Goal: Task Accomplishment & Management: Use online tool/utility

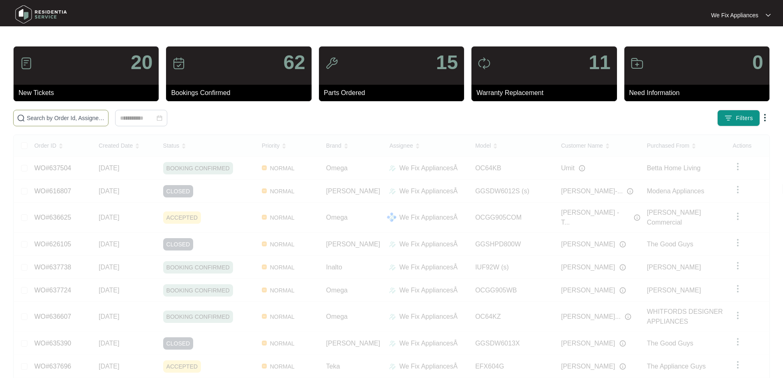
click at [59, 123] on span at bounding box center [60, 118] width 95 height 16
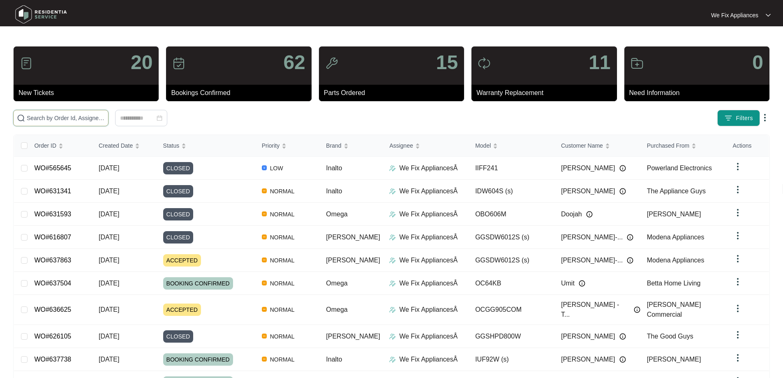
drag, startPoint x: 69, startPoint y: 113, endPoint x: 42, endPoint y: 116, distance: 27.3
paste input "637863"
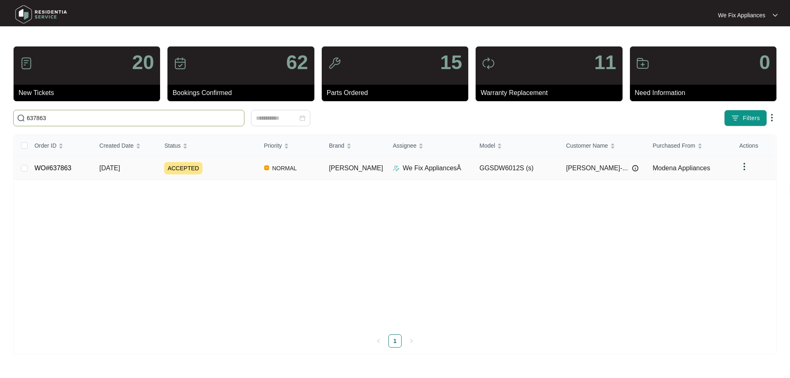
type input "637863"
click at [49, 164] on link "WO#637863" at bounding box center [53, 167] width 37 height 7
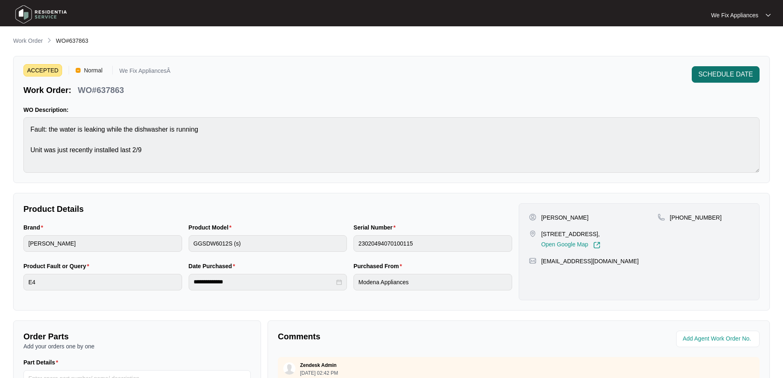
click at [723, 74] on span "SCHEDULE DATE" at bounding box center [726, 74] width 55 height 10
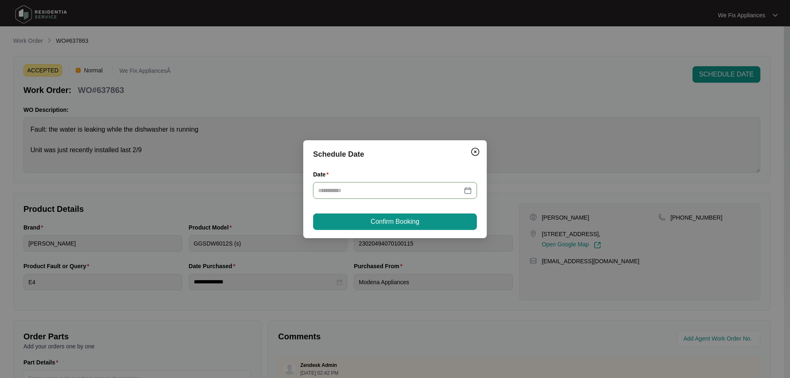
click at [367, 194] on input "Date" at bounding box center [390, 190] width 144 height 9
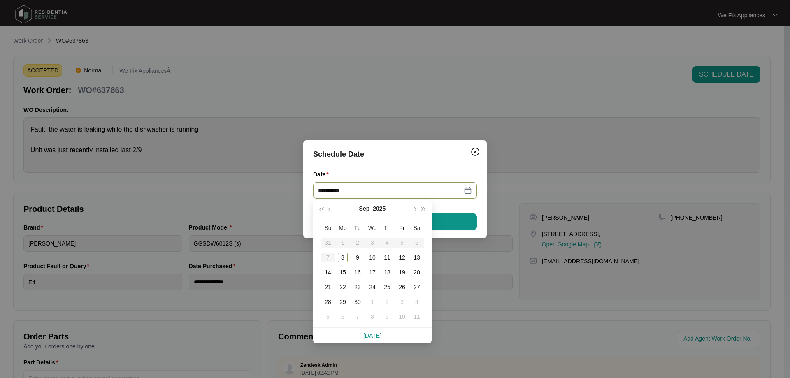
type input "**********"
click at [417, 255] on div "13" at bounding box center [417, 257] width 10 height 10
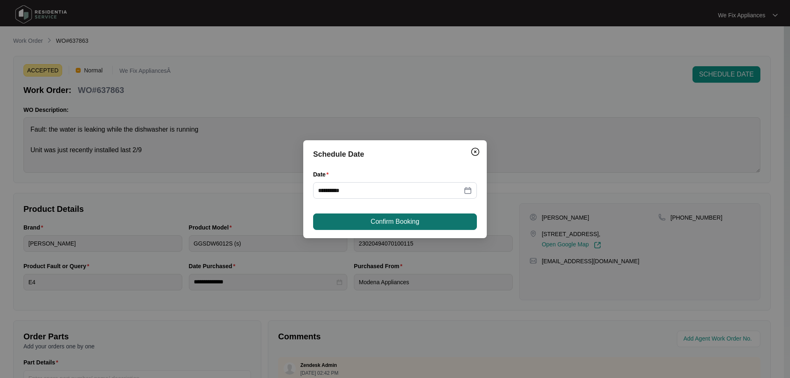
click at [412, 222] on span "Confirm Booking" at bounding box center [395, 222] width 49 height 10
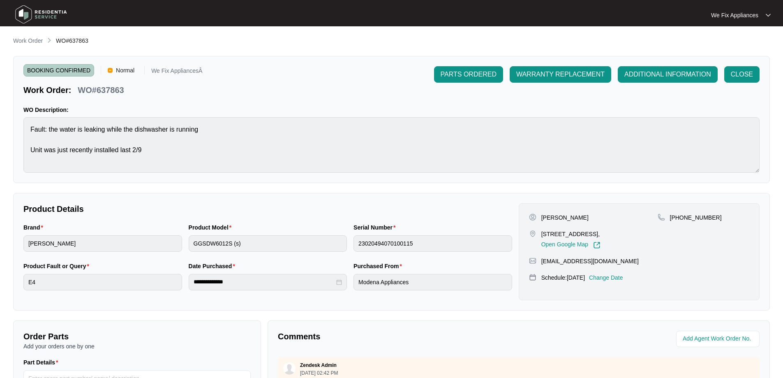
click at [34, 10] on img at bounding box center [41, 14] width 58 height 25
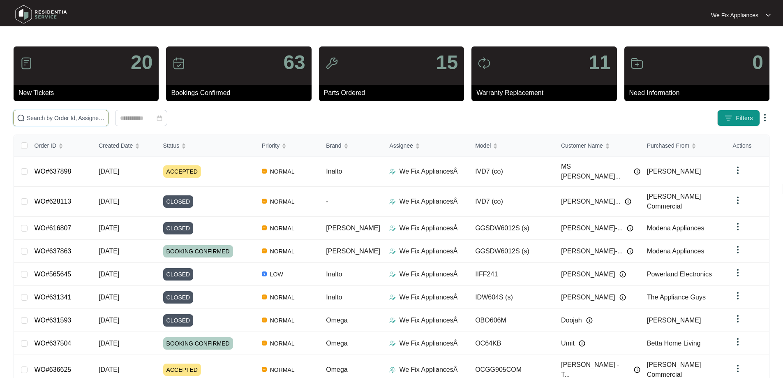
click at [53, 119] on input "text" at bounding box center [66, 117] width 78 height 9
paste input "635464"
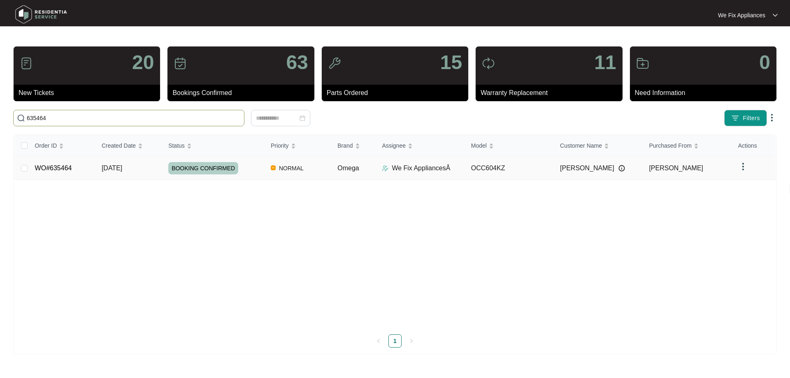
type input "635464"
click at [208, 164] on span "BOOKING CONFIRMED" at bounding box center [203, 168] width 70 height 12
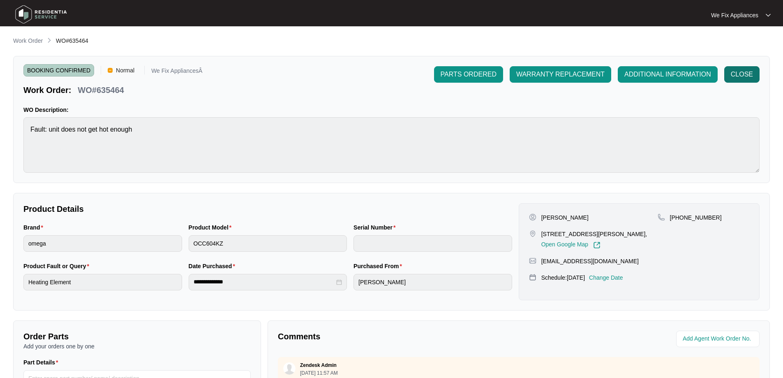
click at [749, 67] on button "CLOSE" at bounding box center [742, 74] width 35 height 16
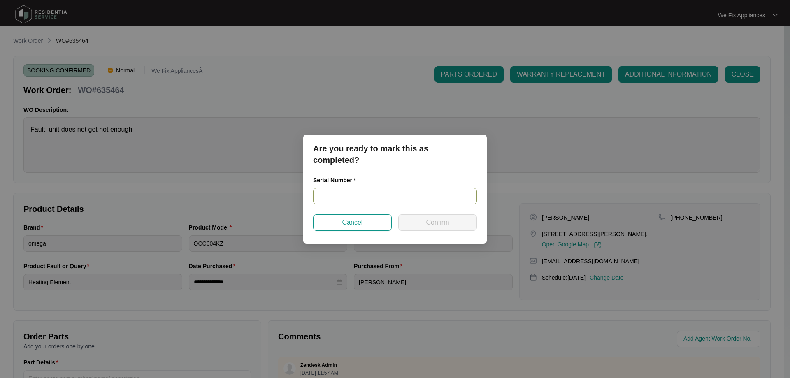
click at [373, 193] on input "text" at bounding box center [395, 196] width 164 height 16
paste input "461724210300446"
type input "461724210300446"
click at [431, 219] on span "Confirm" at bounding box center [437, 223] width 23 height 10
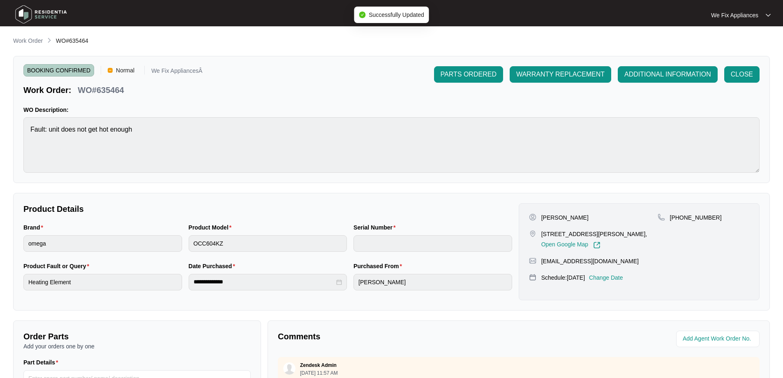
type input "461724210300446"
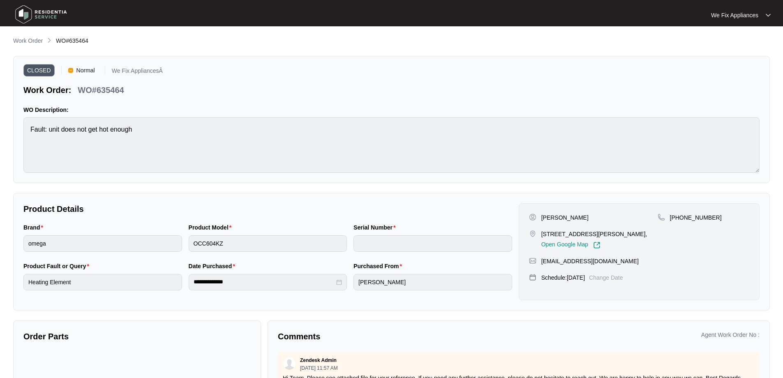
click at [45, 14] on img at bounding box center [41, 14] width 58 height 25
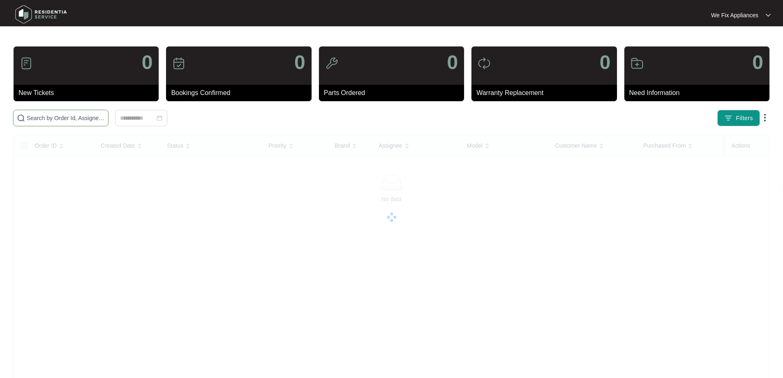
click at [79, 119] on input "text" at bounding box center [66, 117] width 78 height 9
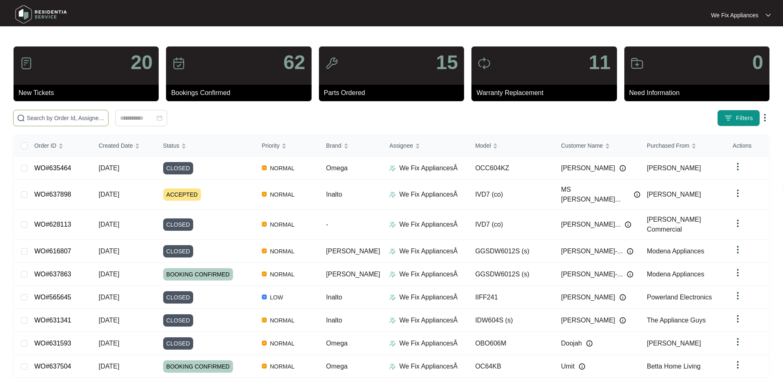
paste input "634132"
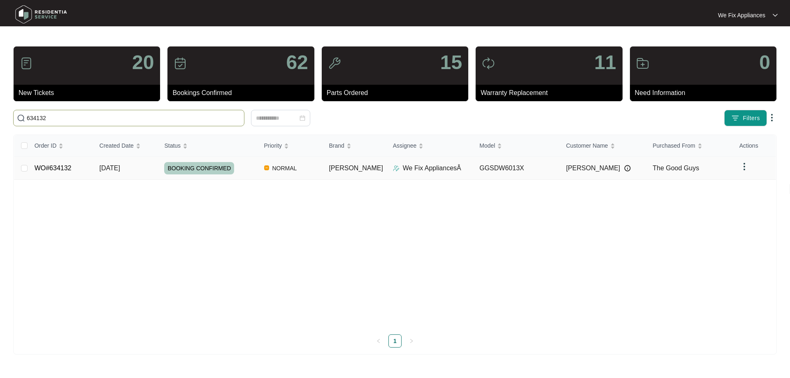
type input "634132"
click at [193, 162] on span "BOOKING CONFIRMED" at bounding box center [199, 168] width 70 height 12
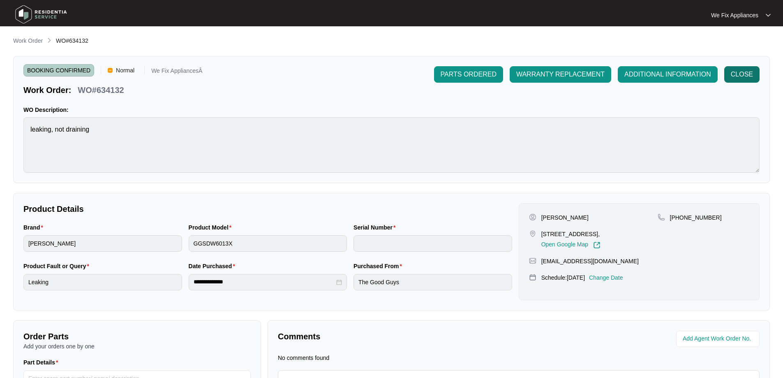
click at [753, 76] on span "CLOSE" at bounding box center [742, 74] width 22 height 10
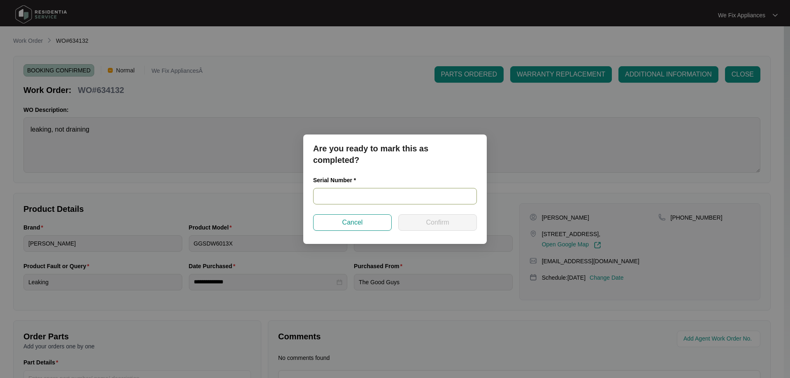
click at [335, 193] on input "text" at bounding box center [395, 196] width 164 height 16
paste input "24117663020100032"
type input "24117663020100032"
click at [445, 220] on span "Confirm" at bounding box center [437, 223] width 23 height 10
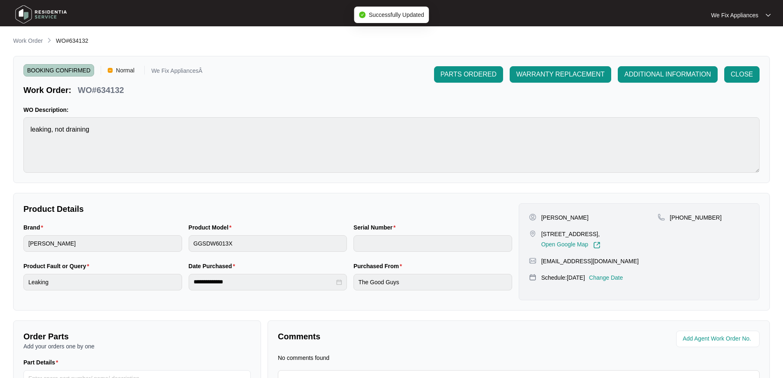
type input "24117663020100032"
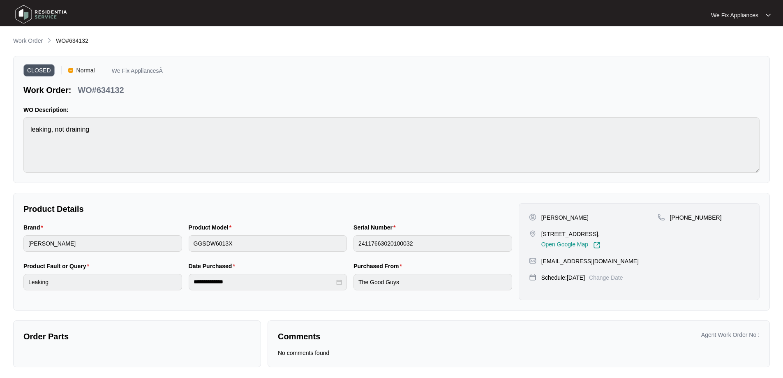
click at [32, 6] on img at bounding box center [41, 14] width 58 height 25
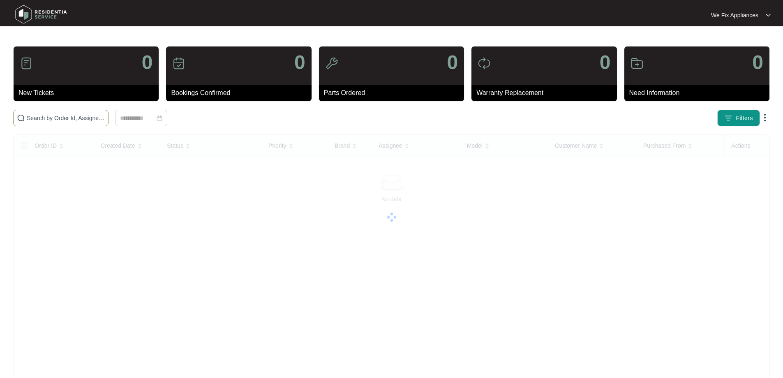
click at [53, 116] on input "text" at bounding box center [66, 117] width 78 height 9
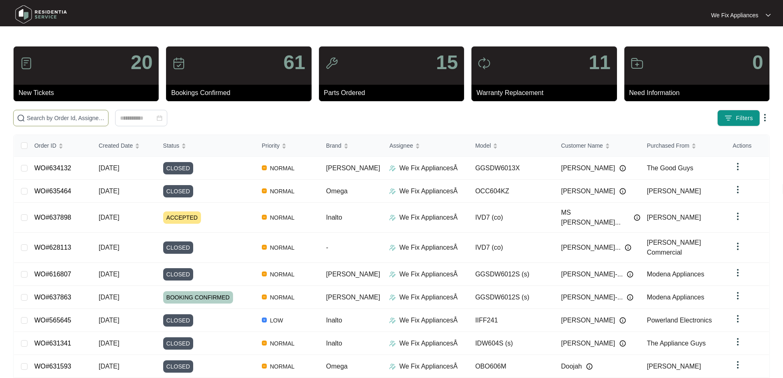
paste input "634128"
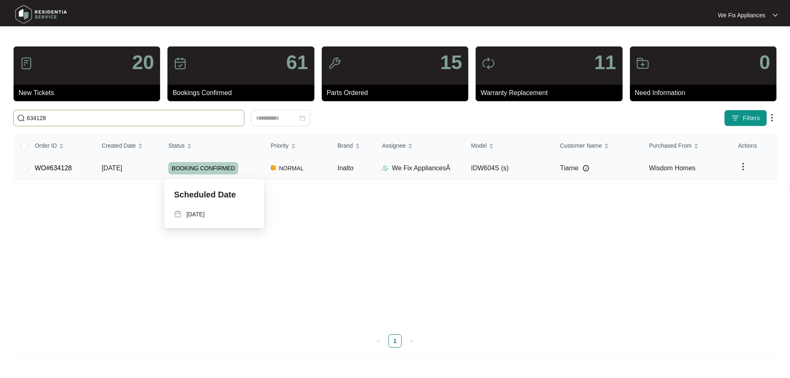
type input "634128"
click at [204, 166] on span "BOOKING CONFIRMED" at bounding box center [203, 168] width 70 height 12
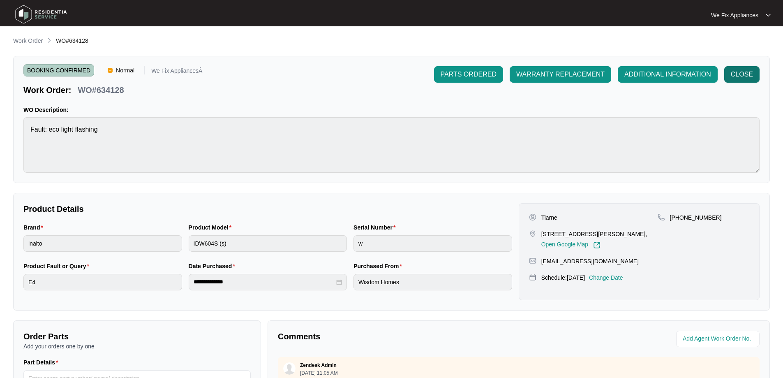
click at [741, 74] on span "CLOSE" at bounding box center [742, 74] width 22 height 10
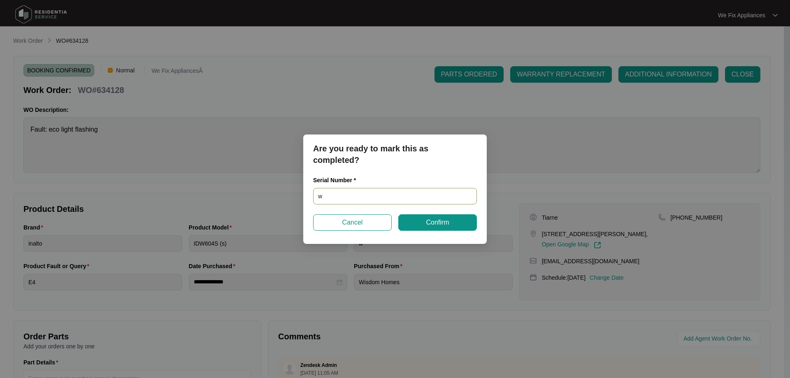
drag, startPoint x: 375, startPoint y: 195, endPoint x: 248, endPoint y: 186, distance: 126.9
click at [248, 186] on div "Are you ready to mark this as completed? Serial Number * w Cancel Confirm" at bounding box center [395, 189] width 790 height 378
paste input "23086589030100141"
type input "23086589030100141"
click at [429, 222] on span "Confirm" at bounding box center [437, 223] width 23 height 10
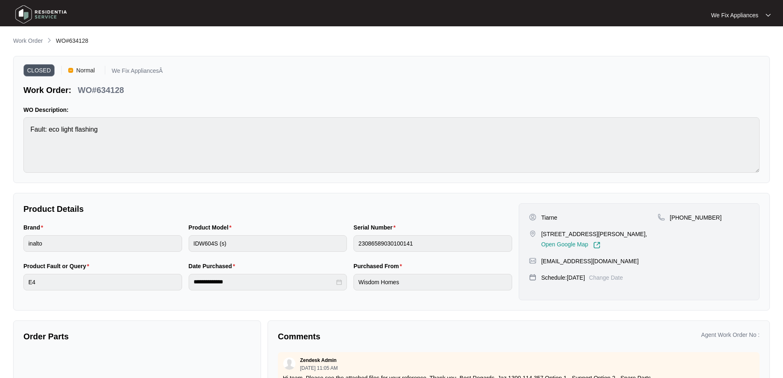
type input "w"
click at [41, 15] on img at bounding box center [41, 14] width 58 height 25
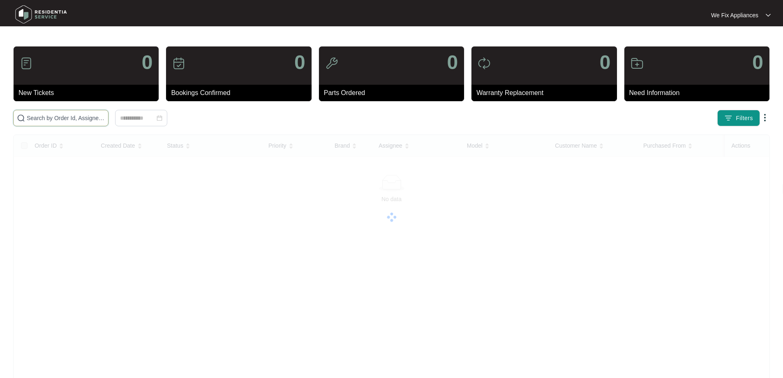
click at [69, 118] on input "text" at bounding box center [66, 117] width 78 height 9
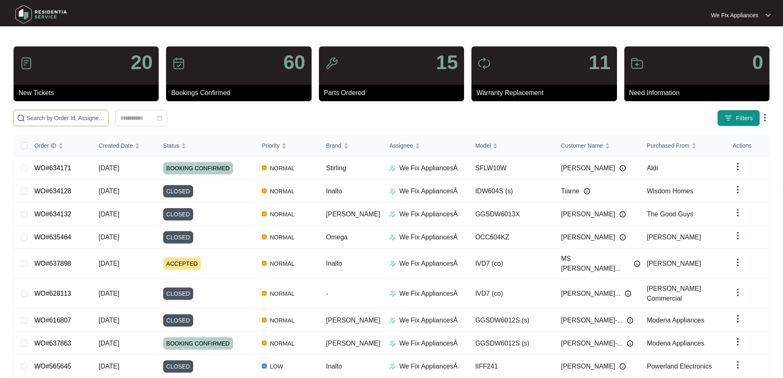
paste input "629634"
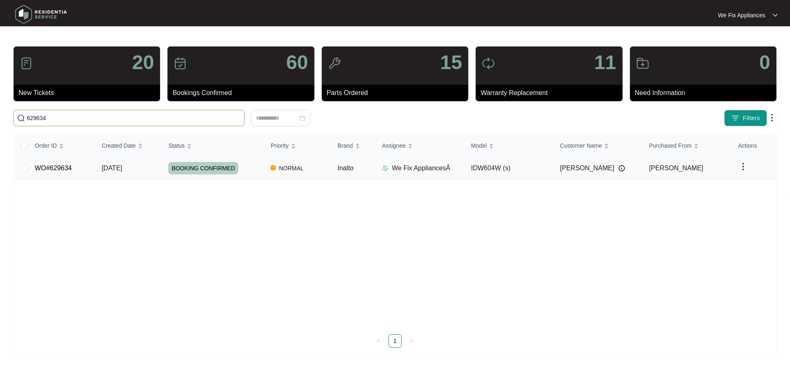
type input "629634"
click at [216, 171] on span "BOOKING CONFIRMED" at bounding box center [203, 168] width 70 height 12
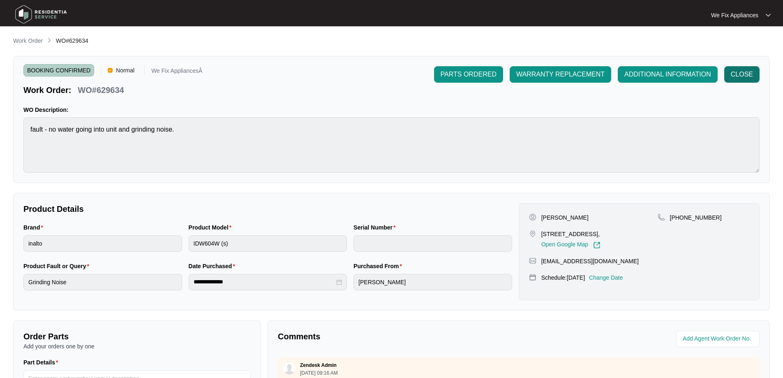
click at [737, 71] on span "CLOSE" at bounding box center [742, 74] width 22 height 10
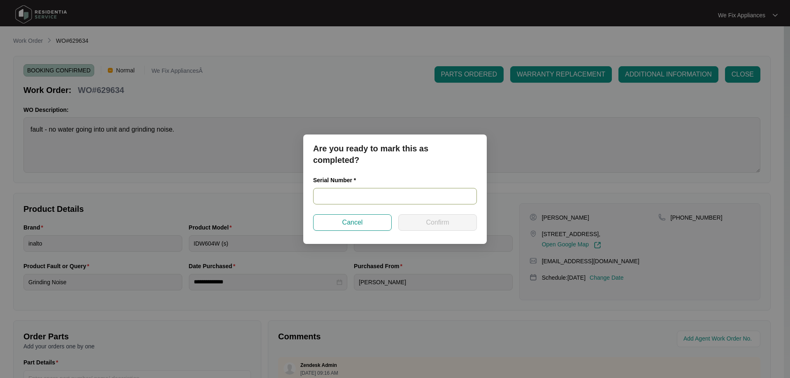
click at [368, 200] on input "text" at bounding box center [395, 196] width 164 height 16
paste input "23059453010200026"
type input "23059453010200026"
click at [435, 222] on span "Confirm" at bounding box center [437, 223] width 23 height 10
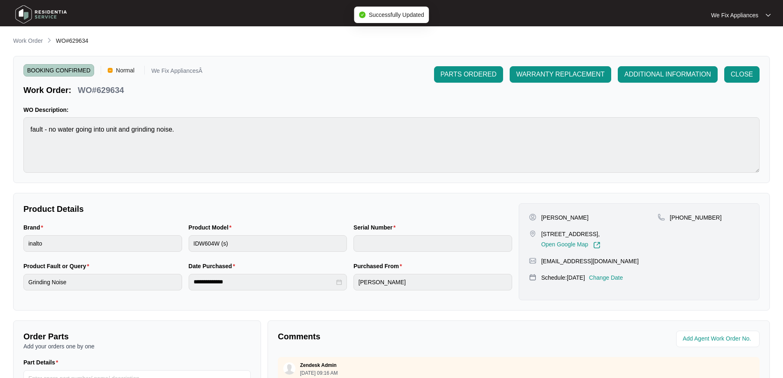
type input "23059453010200026"
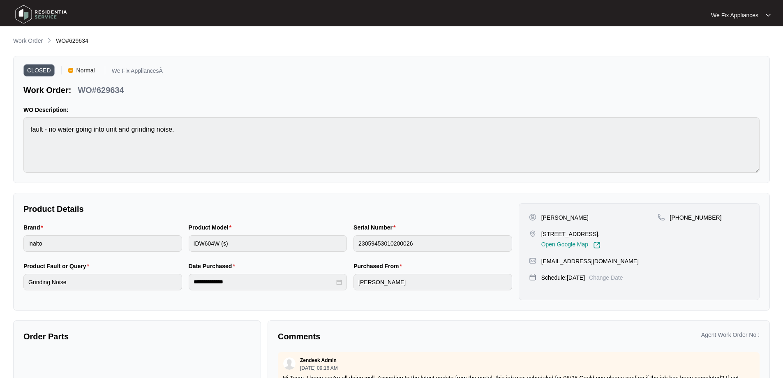
click at [30, 12] on img at bounding box center [41, 14] width 58 height 25
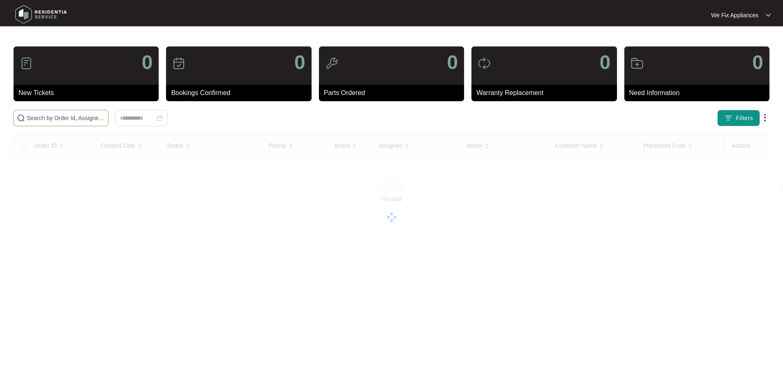
click at [45, 118] on input "text" at bounding box center [66, 117] width 78 height 9
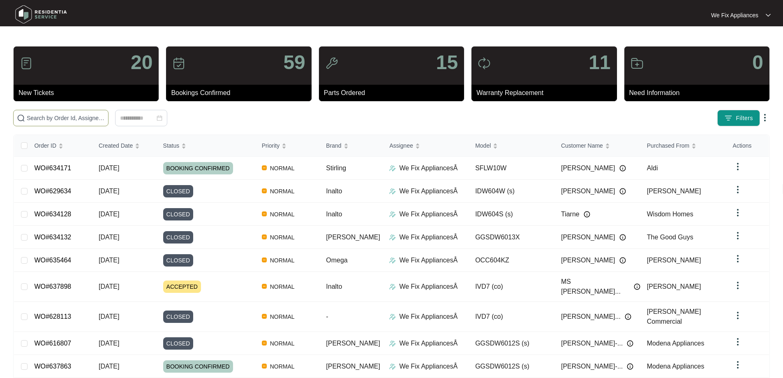
paste input "634740"
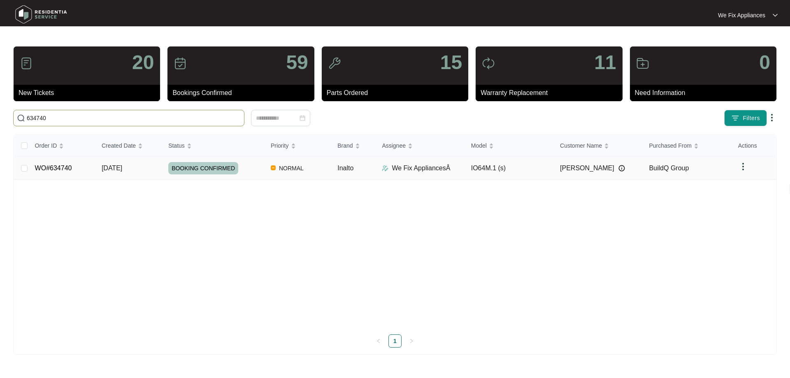
type input "634740"
click at [207, 172] on span "BOOKING CONFIRMED" at bounding box center [203, 168] width 70 height 12
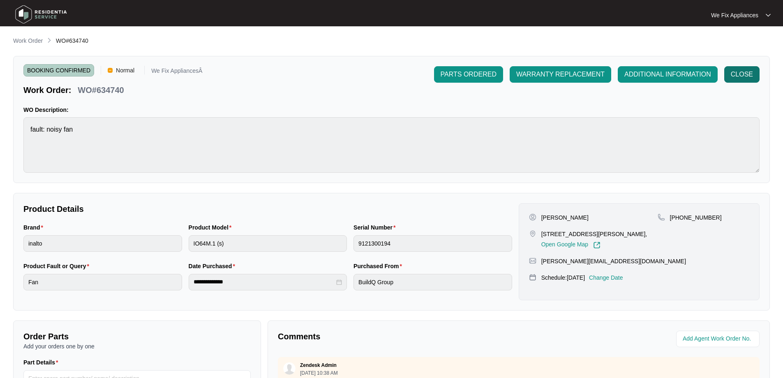
click at [754, 72] on button "CLOSE" at bounding box center [742, 74] width 35 height 16
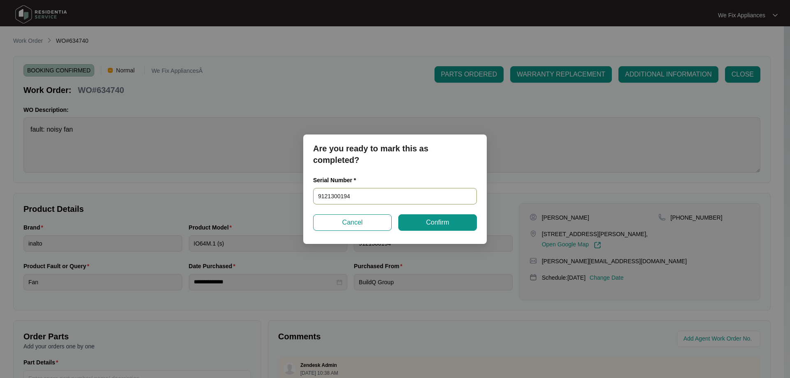
drag, startPoint x: 368, startPoint y: 199, endPoint x: 270, endPoint y: 197, distance: 97.5
click at [270, 197] on div "Are you ready to mark this as completed? Serial Number * 9121300194 Cancel Conf…" at bounding box center [395, 189] width 790 height 378
paste input "6"
type input "91213600194"
click at [432, 220] on span "Confirm" at bounding box center [437, 223] width 23 height 10
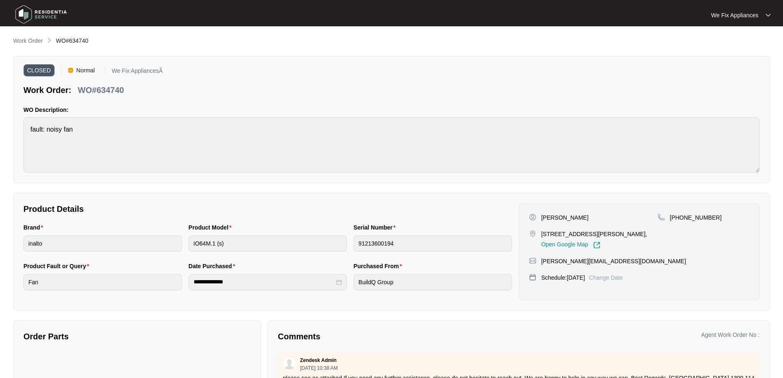
type input "9121300194"
click at [37, 9] on img at bounding box center [41, 14] width 58 height 25
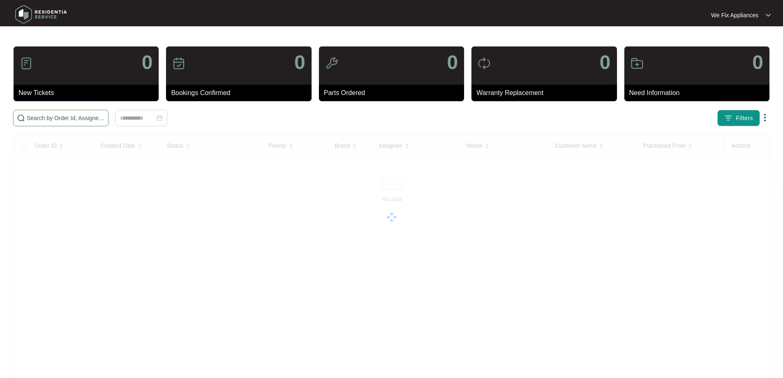
click at [86, 122] on input "text" at bounding box center [66, 117] width 78 height 9
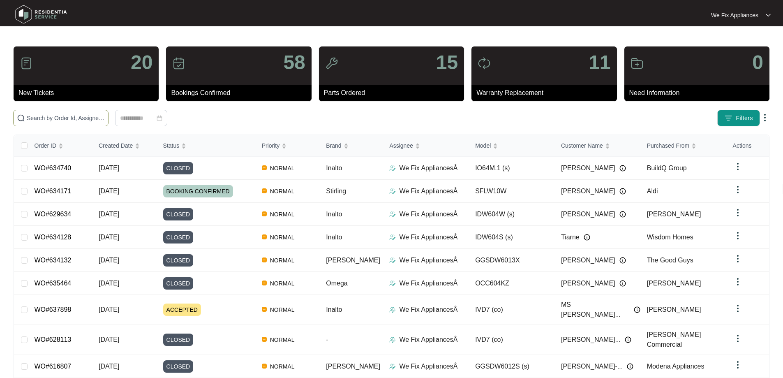
paste input "630675"
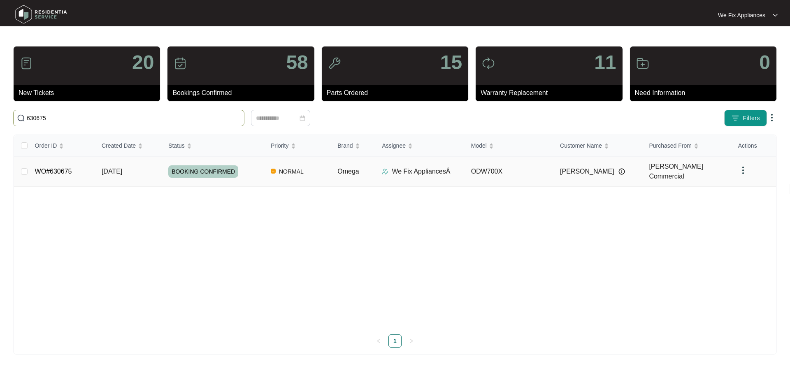
type input "630675"
click at [196, 168] on span "BOOKING CONFIRMED" at bounding box center [203, 171] width 70 height 12
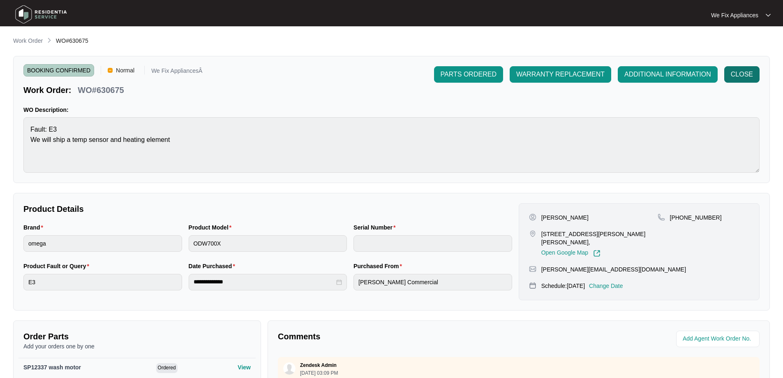
click at [741, 70] on span "CLOSE" at bounding box center [742, 74] width 22 height 10
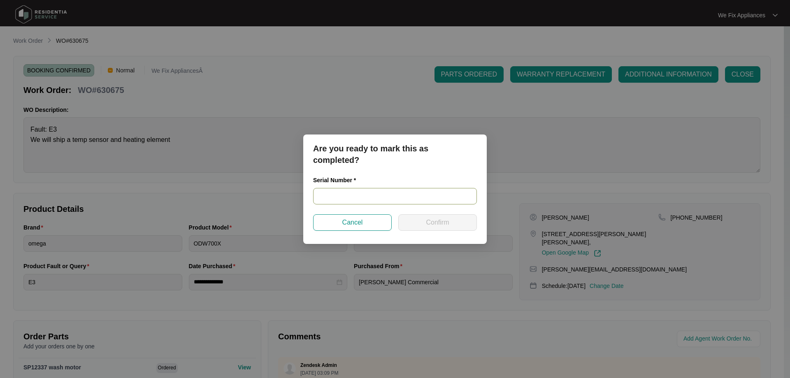
click at [351, 196] on input "text" at bounding box center [395, 196] width 164 height 16
paste input "22059723070200121"
type input "22059723070200121"
click at [431, 225] on span "Confirm" at bounding box center [437, 223] width 23 height 10
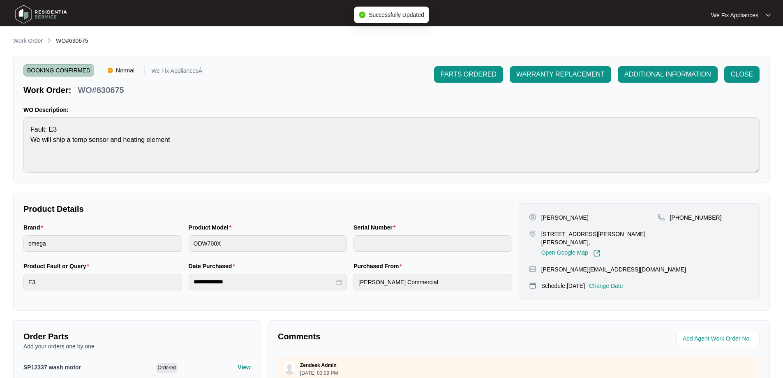
type input "22059723070200121"
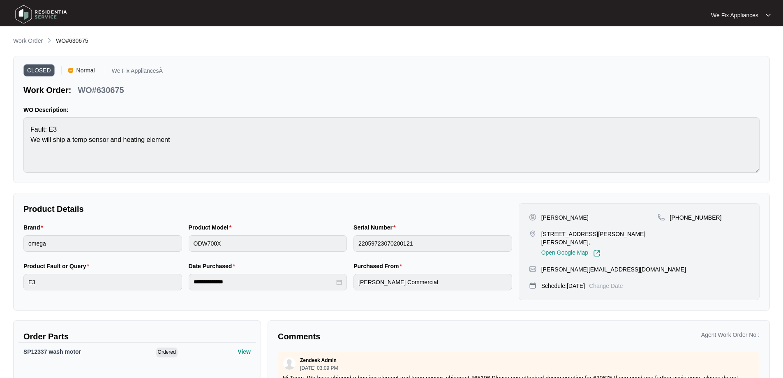
click at [44, 19] on img at bounding box center [41, 14] width 58 height 25
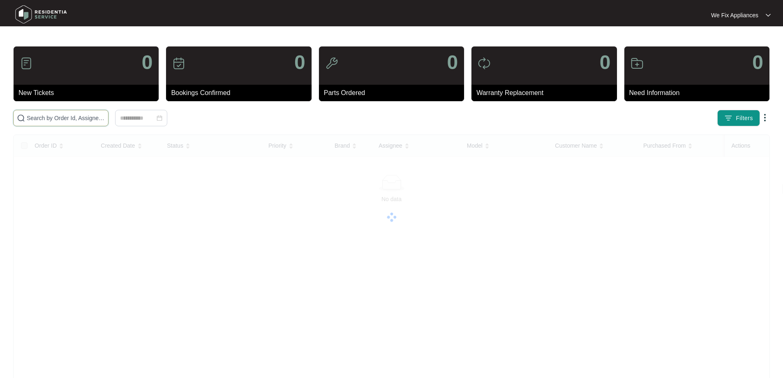
click at [52, 118] on input "text" at bounding box center [66, 117] width 78 height 9
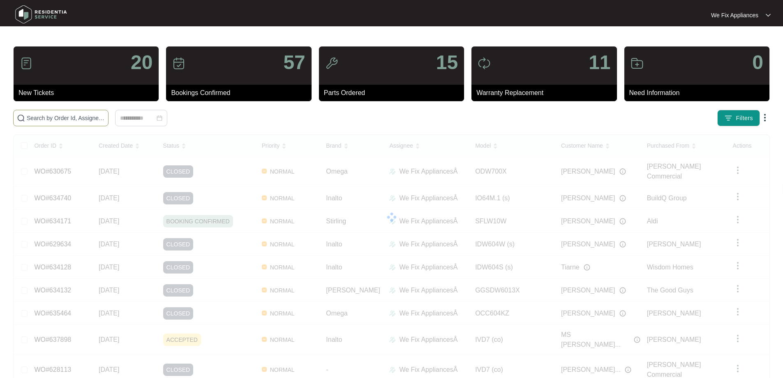
drag, startPoint x: 68, startPoint y: 113, endPoint x: 67, endPoint y: 118, distance: 5.0
click at [68, 114] on span at bounding box center [60, 118] width 95 height 16
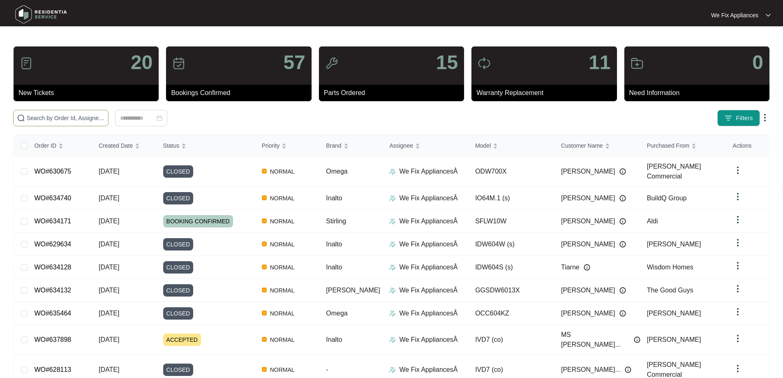
click at [67, 118] on input "text" at bounding box center [66, 117] width 78 height 9
paste input "634171"
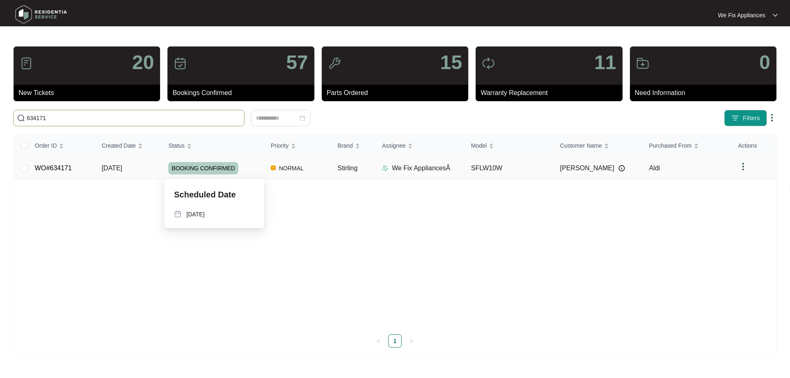
type input "634171"
click at [204, 167] on span "BOOKING CONFIRMED" at bounding box center [203, 168] width 70 height 12
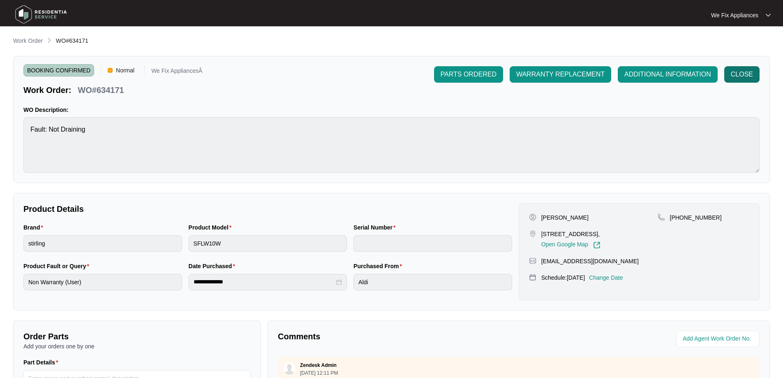
click at [741, 74] on span "CLOSE" at bounding box center [742, 74] width 22 height 10
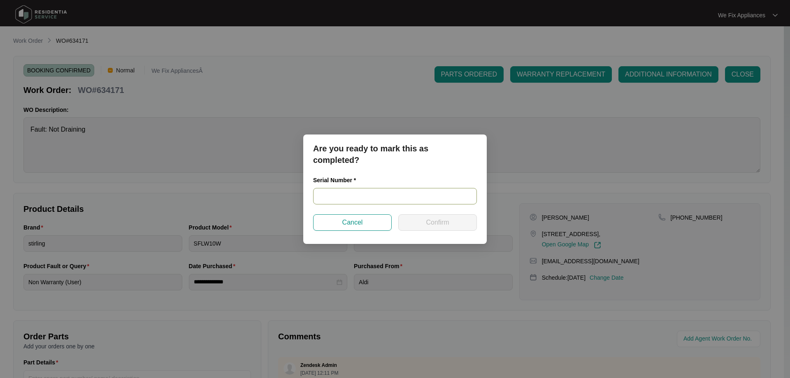
click at [349, 198] on input "text" at bounding box center [395, 196] width 164 height 16
paste input "540G005160124285F00439"
type input "540G005160124285F00439"
click at [438, 224] on span "Confirm" at bounding box center [437, 223] width 23 height 10
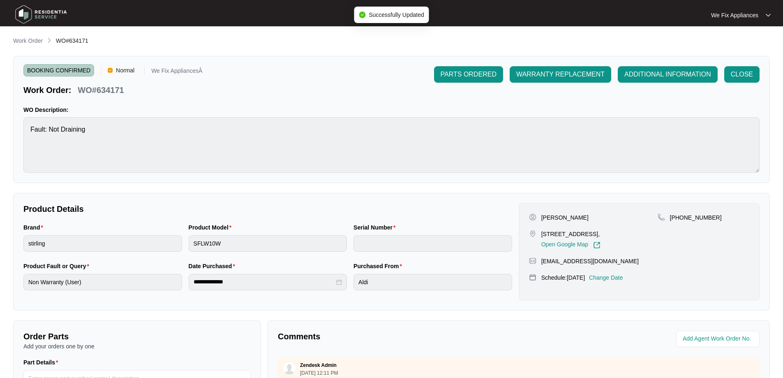
type input "540G005160124285F00439"
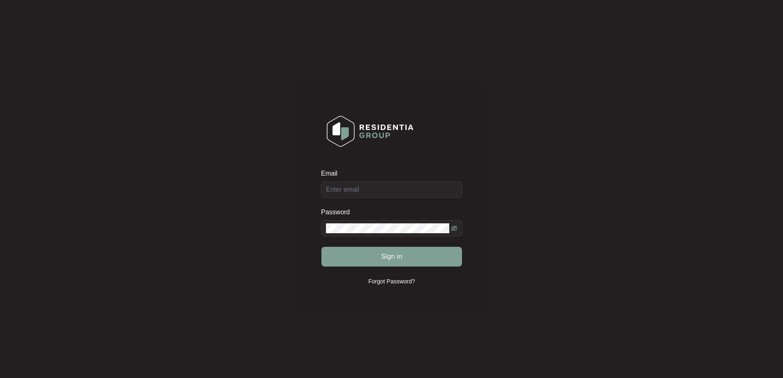
click at [375, 192] on div "Email" at bounding box center [391, 183] width 141 height 29
click at [393, 190] on div "Email" at bounding box center [391, 183] width 141 height 29
click at [388, 190] on input "Email" at bounding box center [391, 189] width 141 height 16
type input "[EMAIL_ADDRESS][DOMAIN_NAME]"
click at [370, 233] on span at bounding box center [391, 228] width 141 height 16
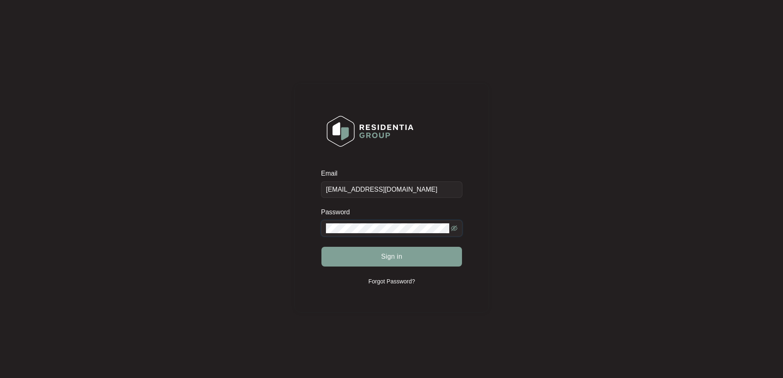
click at [322, 247] on button "Sign in" at bounding box center [392, 257] width 141 height 20
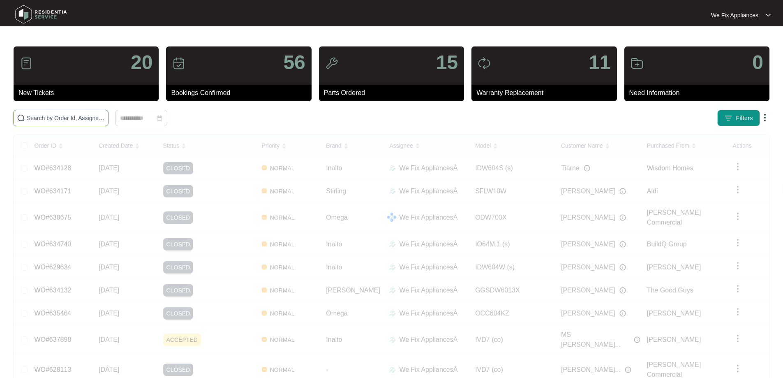
click at [54, 117] on input "text" at bounding box center [66, 117] width 78 height 9
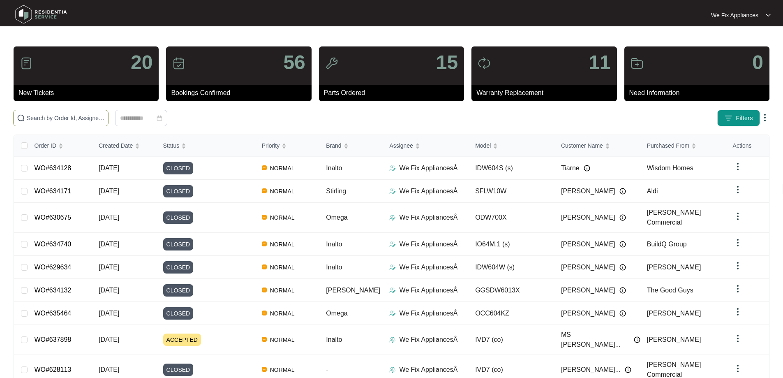
paste input "635108"
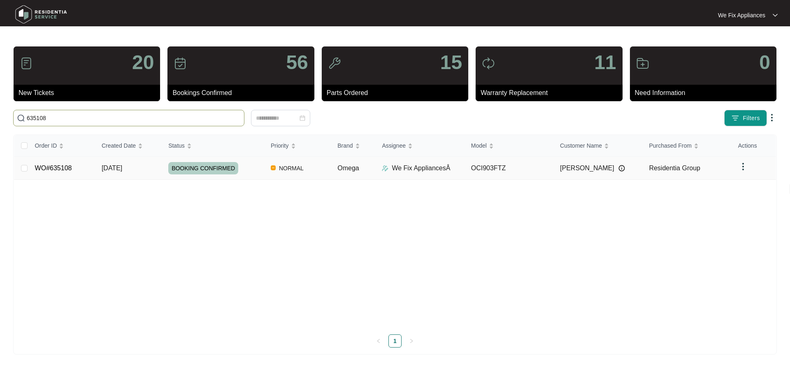
type input "635108"
click at [181, 167] on span "BOOKING CONFIRMED" at bounding box center [203, 168] width 70 height 12
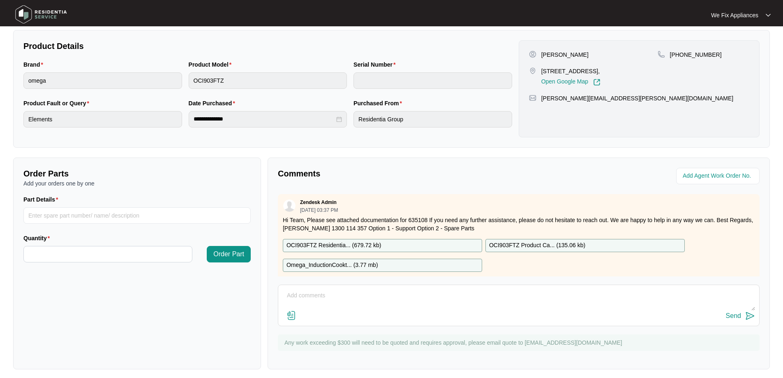
scroll to position [168, 0]
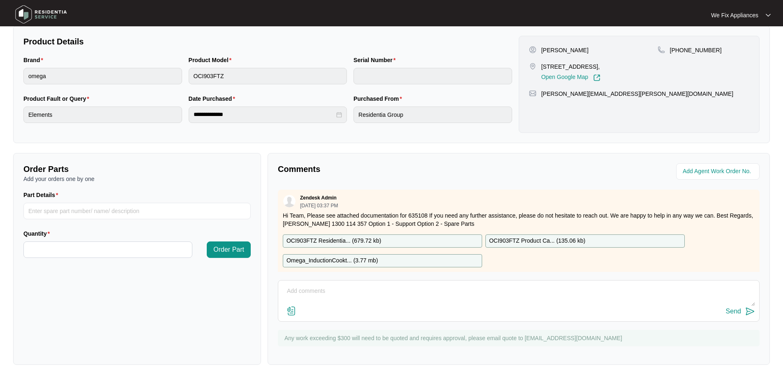
click at [344, 237] on p "OCI903FTZ Residentia... ( 679.72 kb )" at bounding box center [334, 240] width 95 height 9
click at [375, 242] on p "OCI903FTZ Residentia... ( 679.72 kb )" at bounding box center [334, 240] width 95 height 9
click at [340, 239] on p "OCI903FTZ Residentia... ( 679.72 kb )" at bounding box center [334, 240] width 95 height 9
click at [310, 290] on textarea at bounding box center [519, 295] width 473 height 21
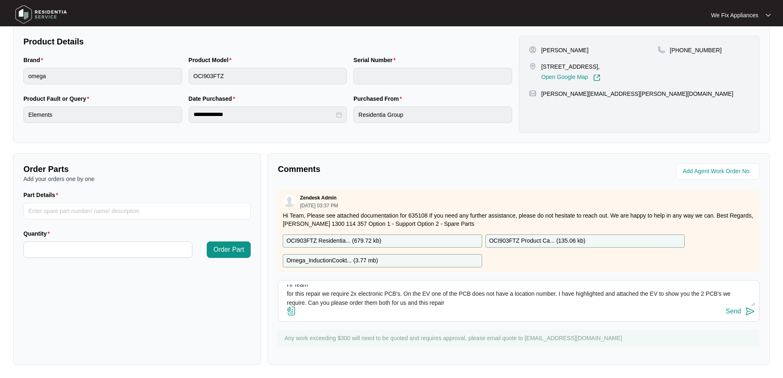
click at [296, 309] on img at bounding box center [292, 311] width 10 height 10
click at [0, 0] on input "file" at bounding box center [0, 0] width 0 height 0
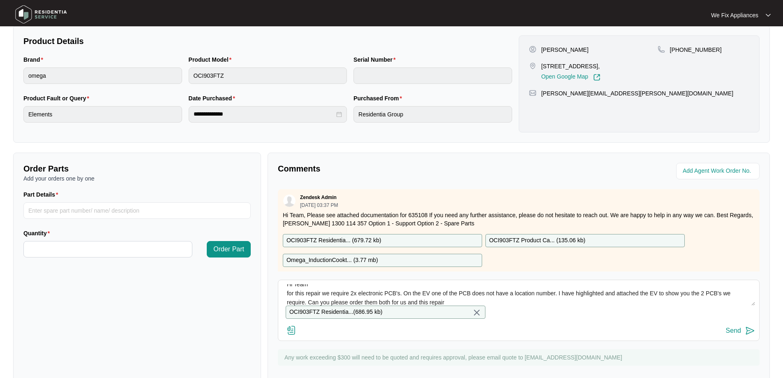
click at [450, 301] on textarea "Hi Team for this repair we require 2x electronic PCB's. On the EV one of the PC…" at bounding box center [519, 294] width 473 height 21
type textarea "Hi Team for this repair we require 2x electronic PCB's. On the EV one of the PC…"
click at [733, 334] on div "Send" at bounding box center [733, 330] width 15 height 7
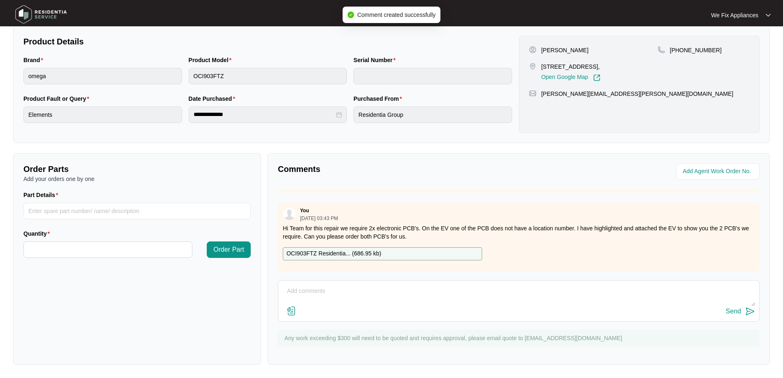
scroll to position [137, 0]
click at [354, 249] on p "OCI903FTZ Residentia... ( 686.95 kb )" at bounding box center [334, 253] width 95 height 9
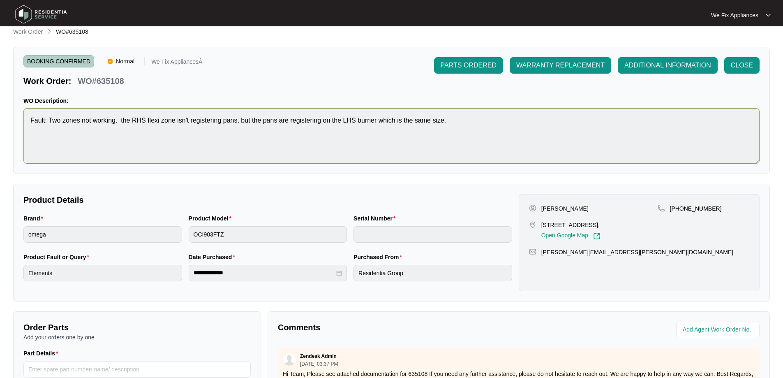
scroll to position [0, 0]
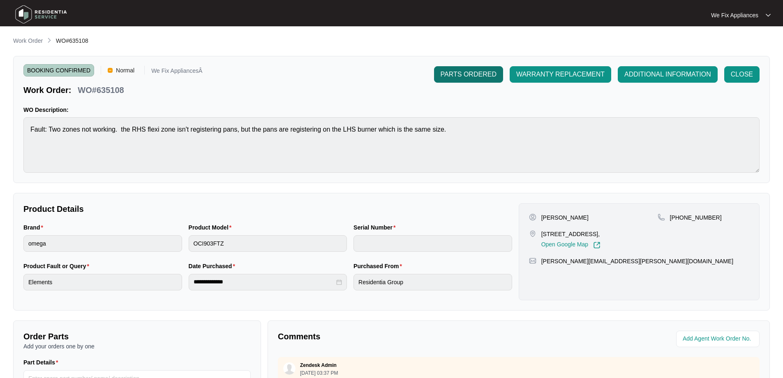
click at [461, 69] on button "PARTS ORDERED" at bounding box center [468, 74] width 69 height 16
